Goal: Navigation & Orientation: Find specific page/section

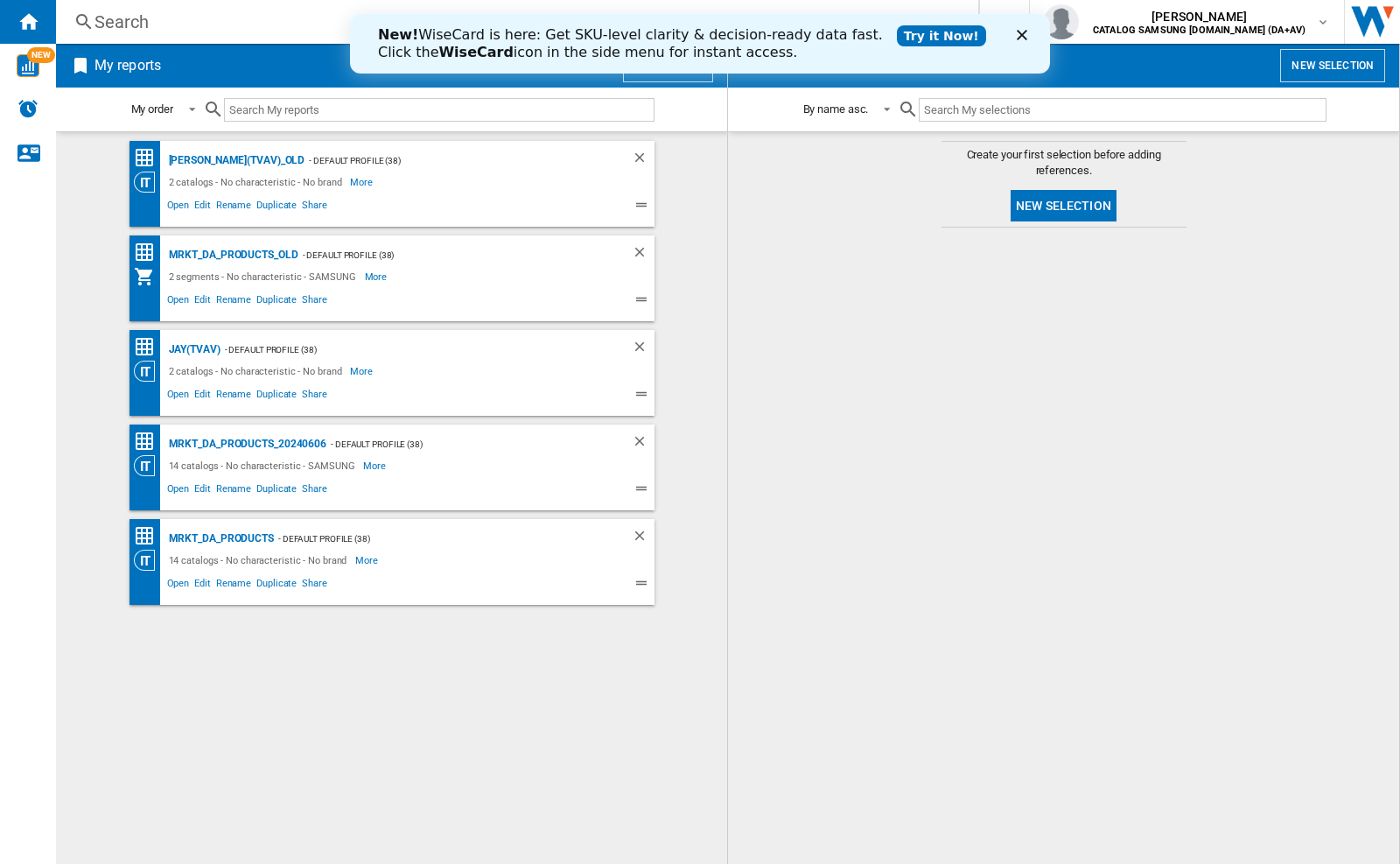
click at [1025, 35] on icon "Close" at bounding box center [1021, 35] width 11 height 11
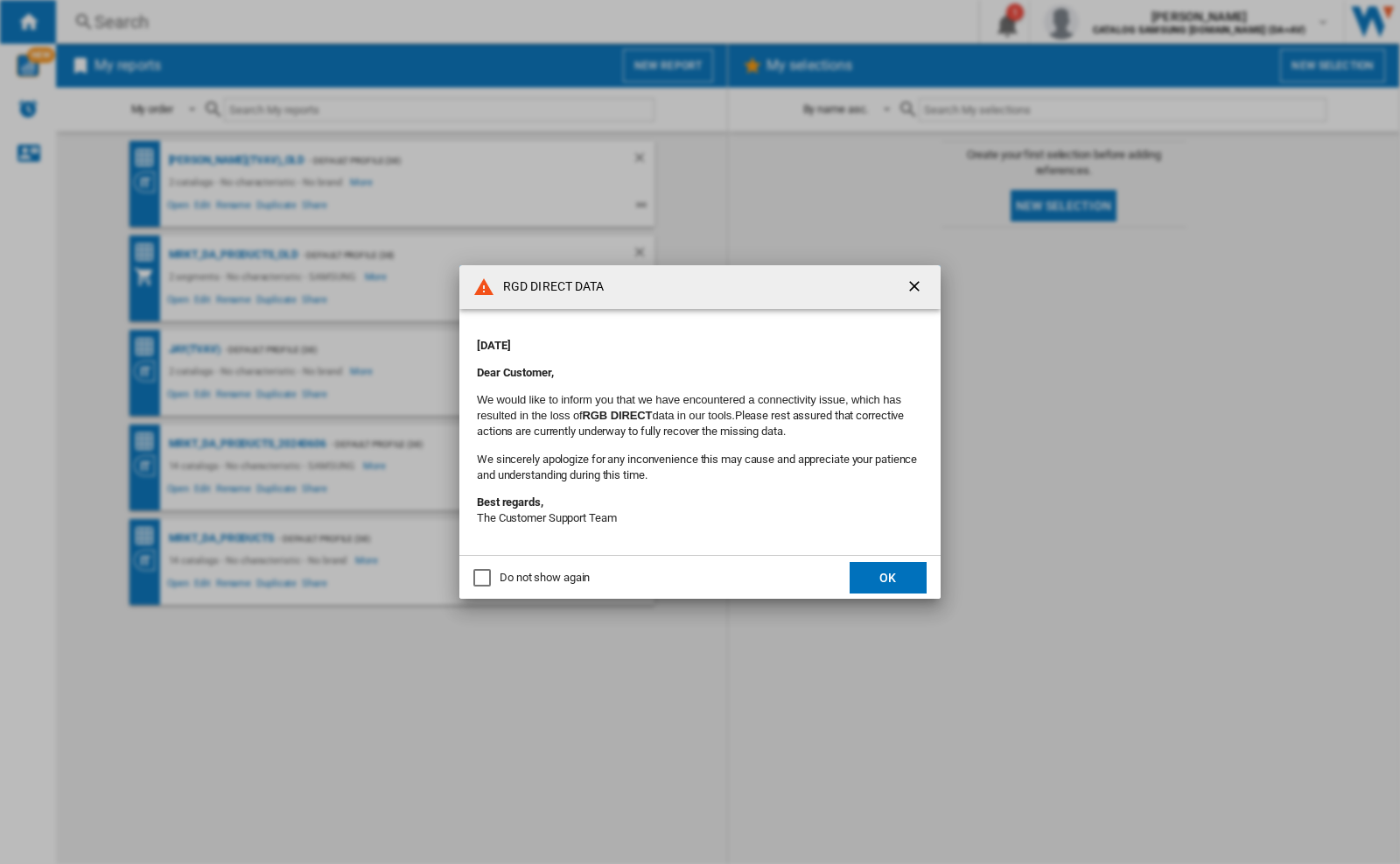
click at [590, 576] on div "Do not show again" at bounding box center [545, 578] width 90 height 15
click at [883, 576] on button "OK" at bounding box center [888, 578] width 77 height 32
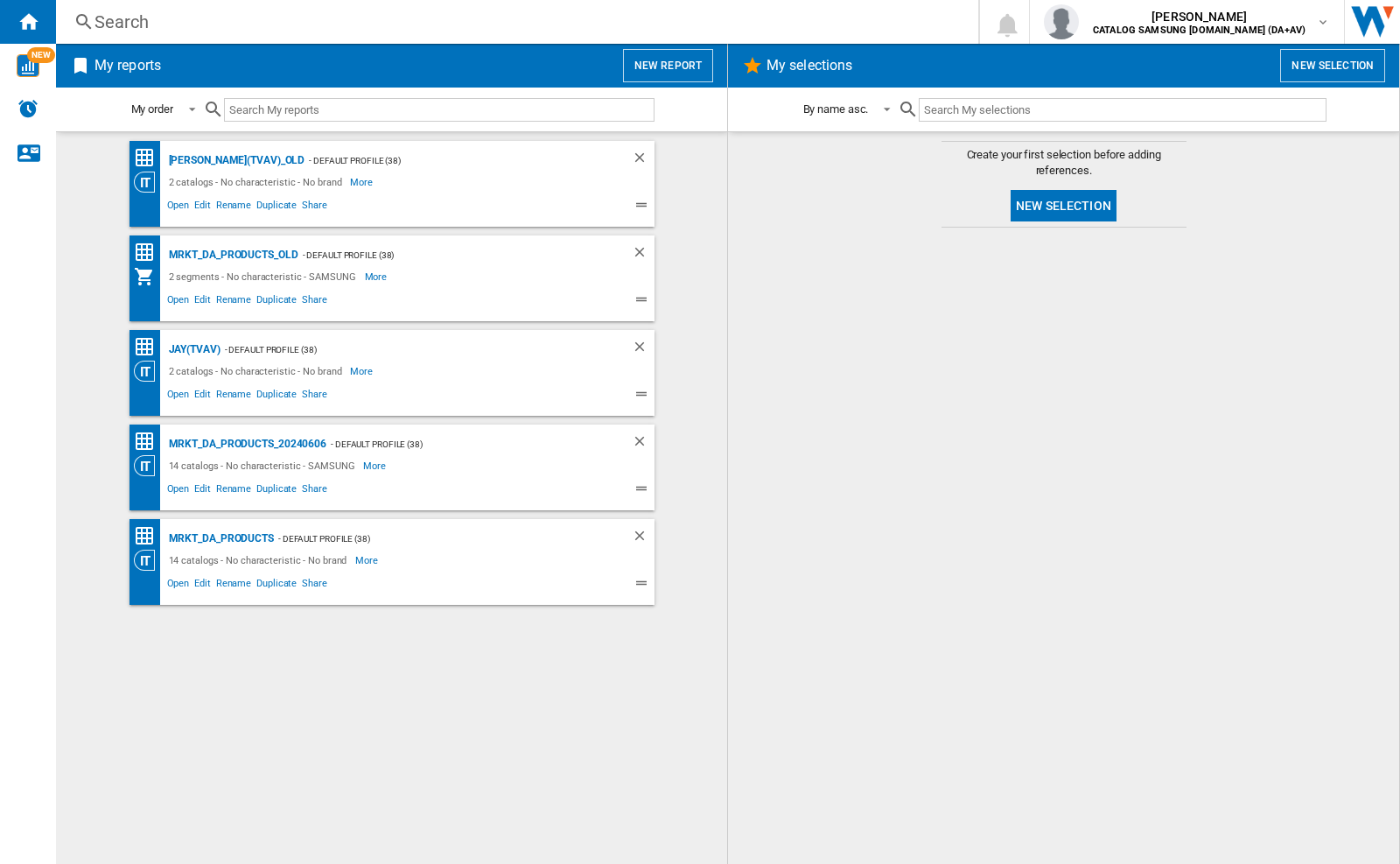
click at [987, 608] on div at bounding box center [1064, 546] width 636 height 619
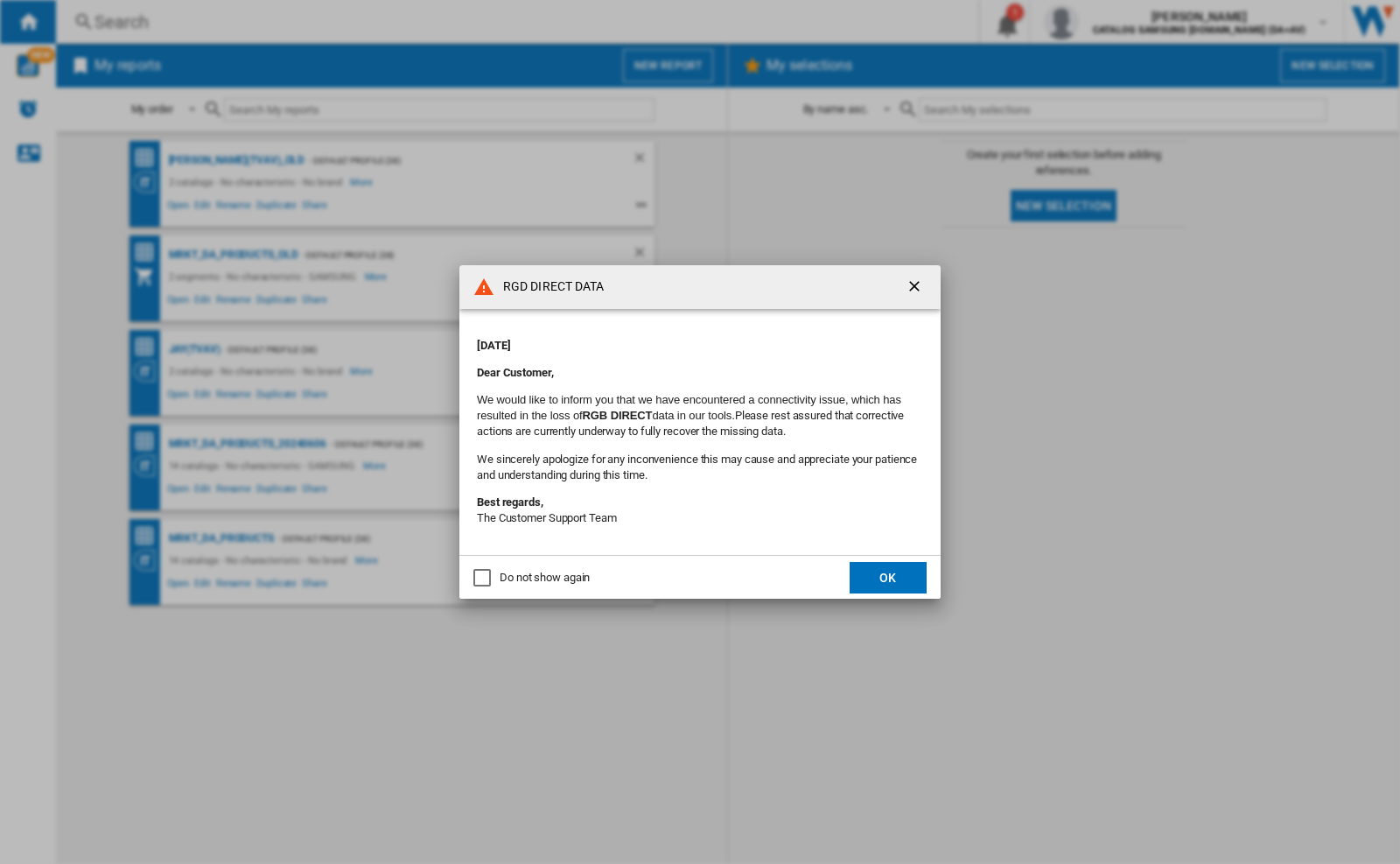
click at [521, 570] on div "Do not show again" at bounding box center [545, 578] width 90 height 15
click at [892, 582] on button "OK" at bounding box center [888, 578] width 77 height 32
